Goal: Task Accomplishment & Management: Manage account settings

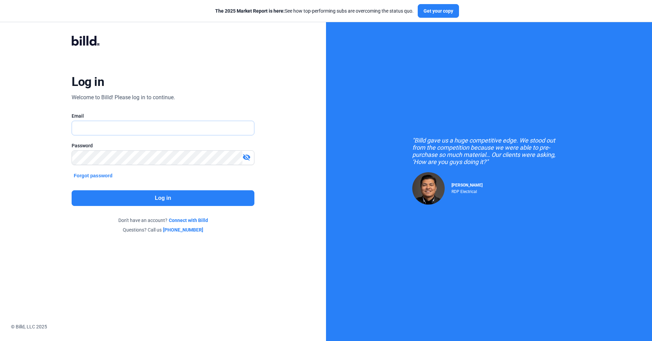
type input "[EMAIL_ADDRESS][DOMAIN_NAME]"
click at [149, 197] on button "Log in" at bounding box center [163, 198] width 182 height 16
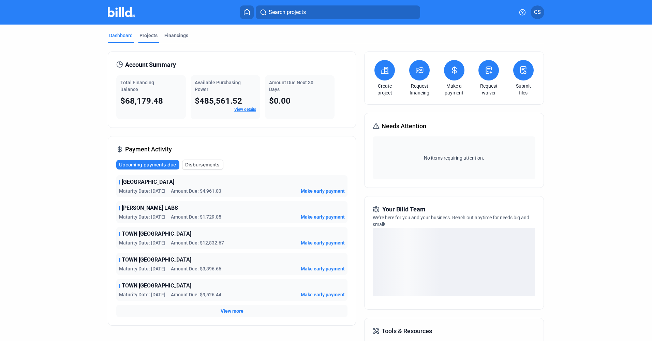
click at [151, 33] on div "Projects" at bounding box center [148, 35] width 18 height 7
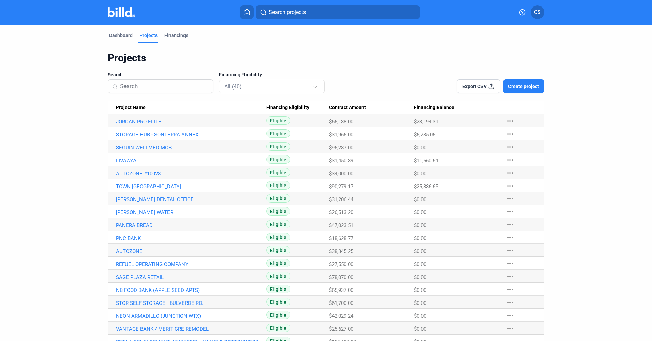
click at [121, 107] on span "Project Name" at bounding box center [131, 108] width 30 height 6
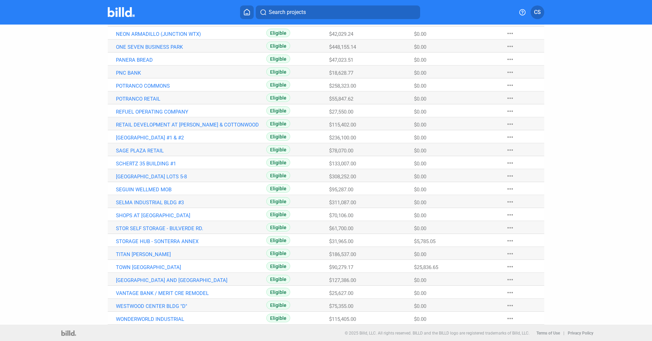
scroll to position [309, 0]
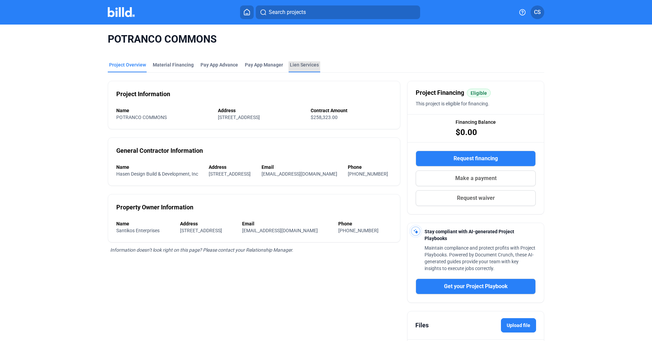
click at [290, 63] on div "Lien Services" at bounding box center [304, 64] width 29 height 7
